Goal: Information Seeking & Learning: Learn about a topic

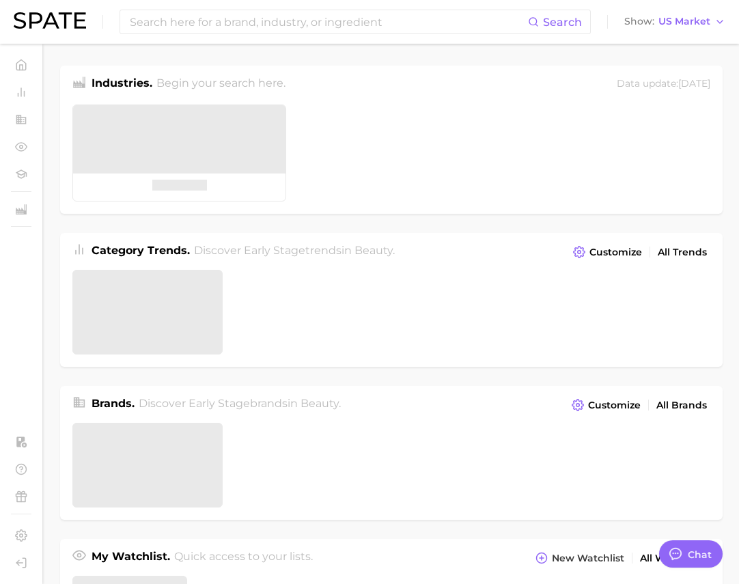
type textarea "x"
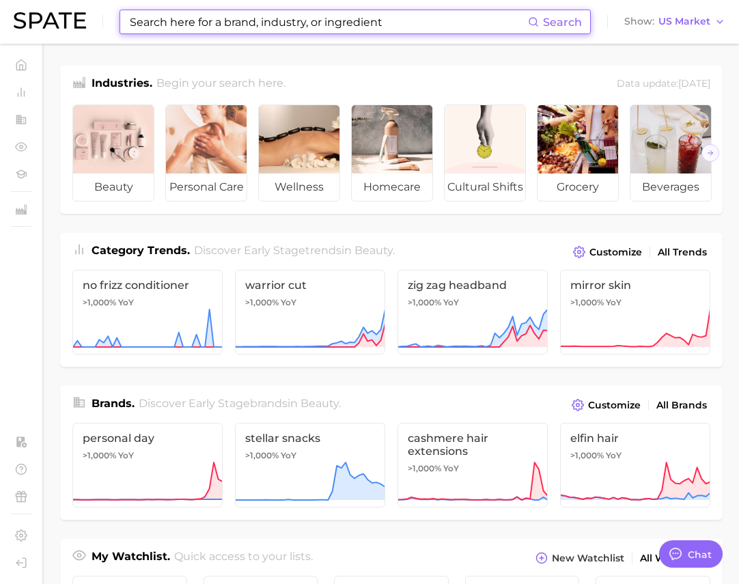
click at [184, 26] on input at bounding box center [328, 21] width 400 height 23
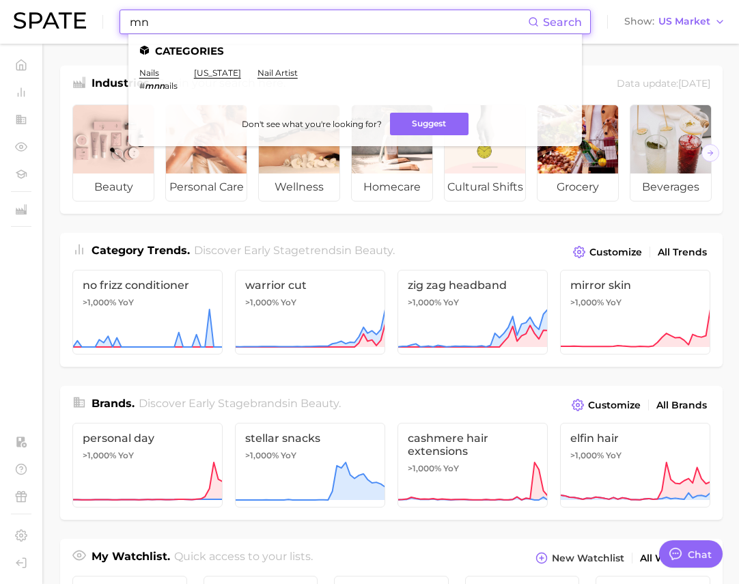
type input "m"
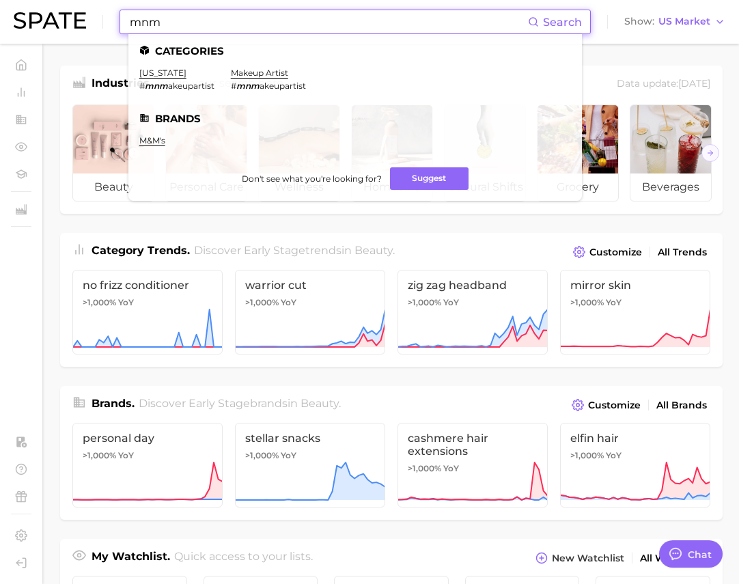
click at [199, 20] on input "mnm" at bounding box center [328, 21] width 400 height 23
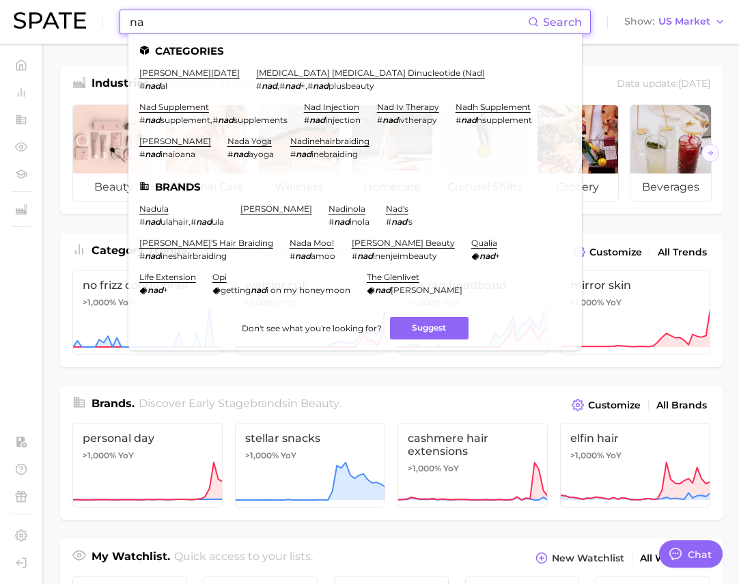
type input "n"
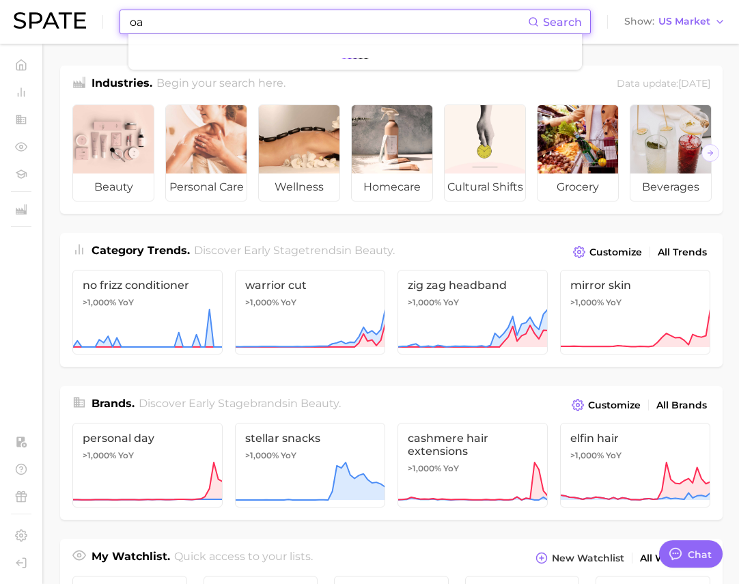
type input "o"
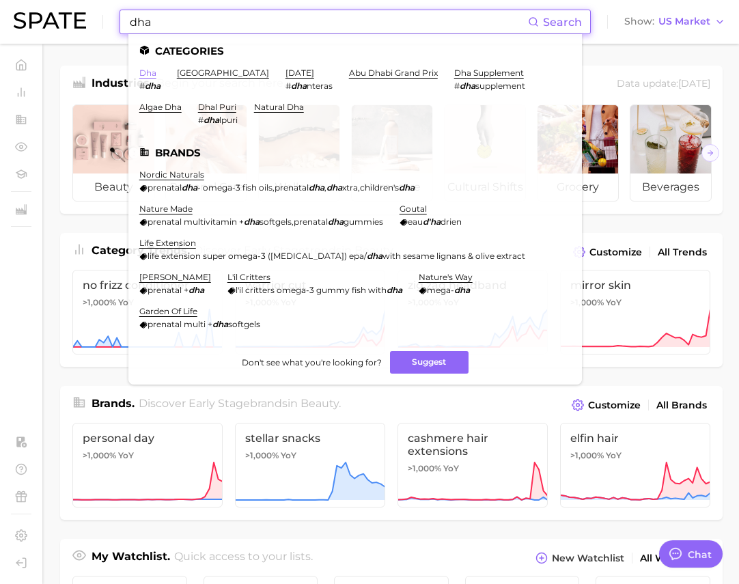
type input "dha"
click at [149, 76] on link "dha" at bounding box center [147, 73] width 17 height 10
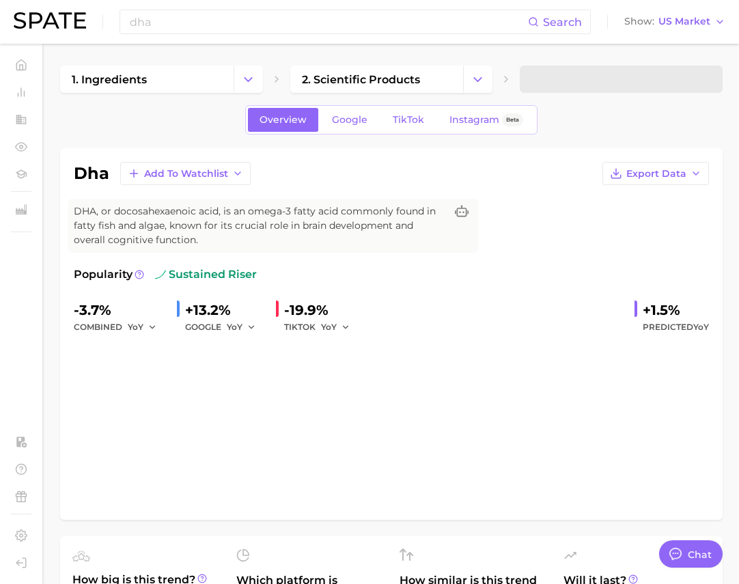
type textarea "x"
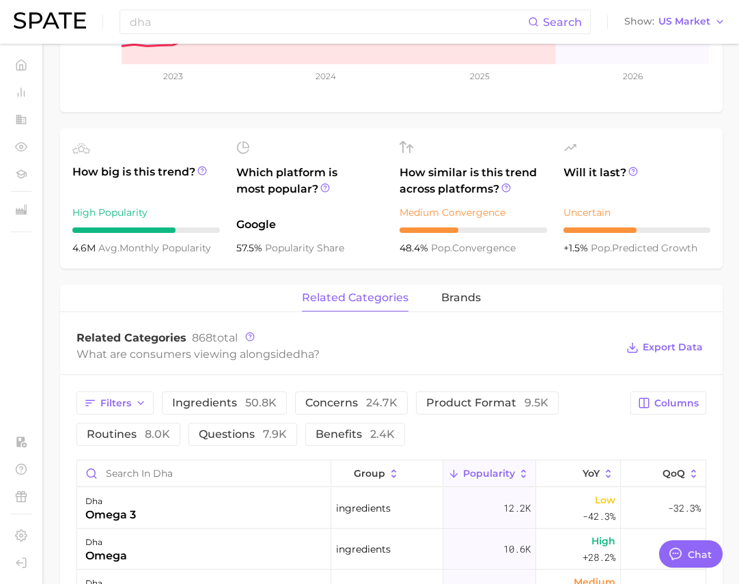
scroll to position [458, 0]
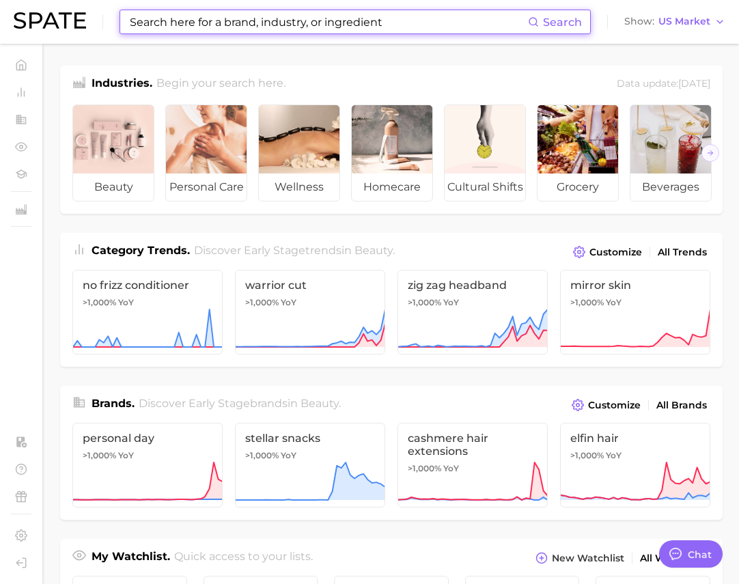
click at [198, 24] on input at bounding box center [328, 21] width 400 height 23
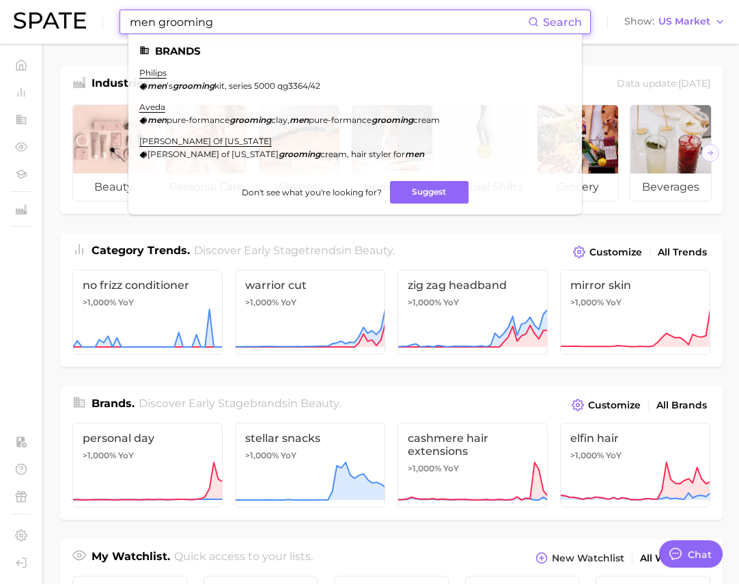
type input "grooming"
